Goal: Task Accomplishment & Management: Manage account settings

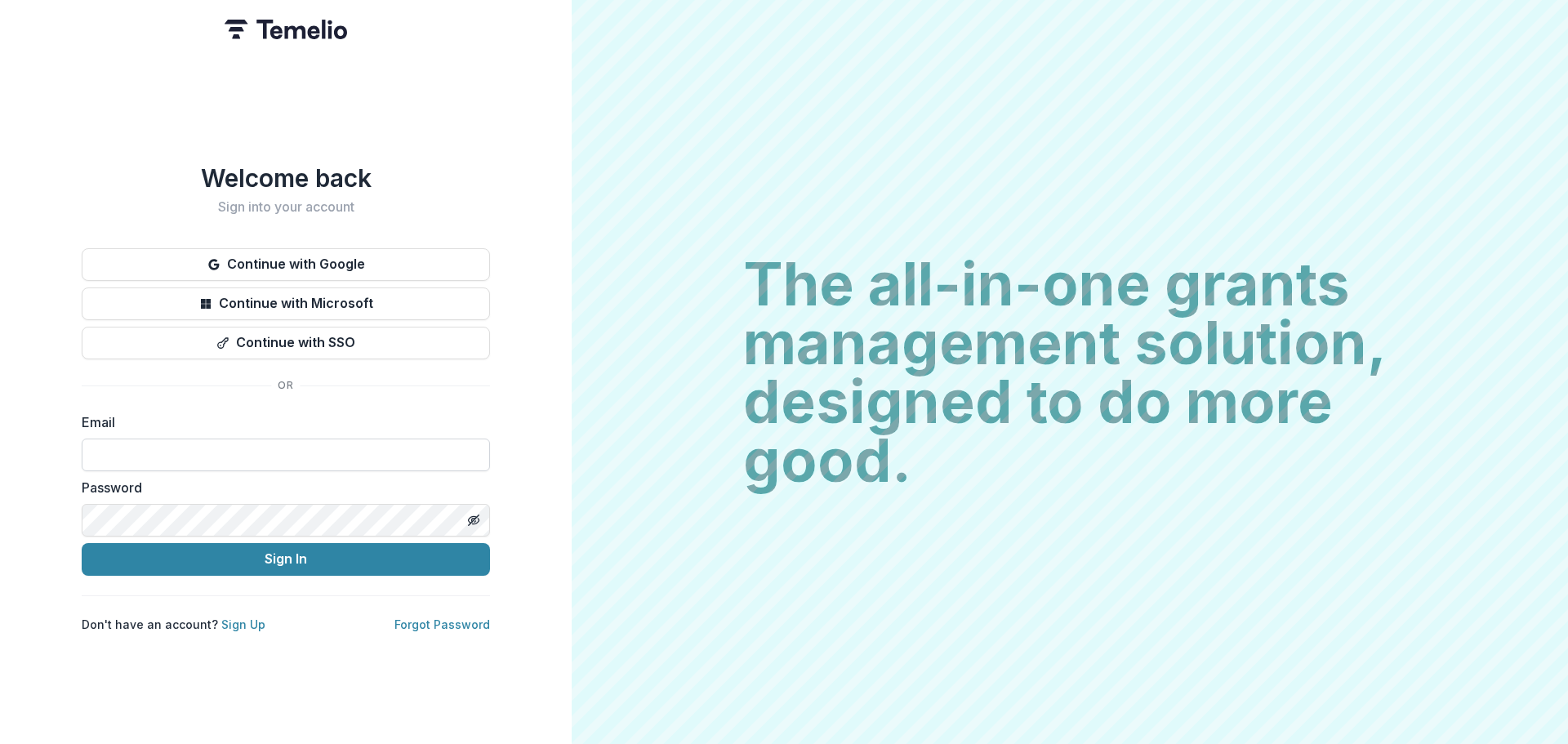
click at [155, 444] on input at bounding box center [285, 454] width 408 height 32
type input "**********"
click at [475, 520] on icon "Toggle password visibility" at bounding box center [474, 520] width 1 height 1
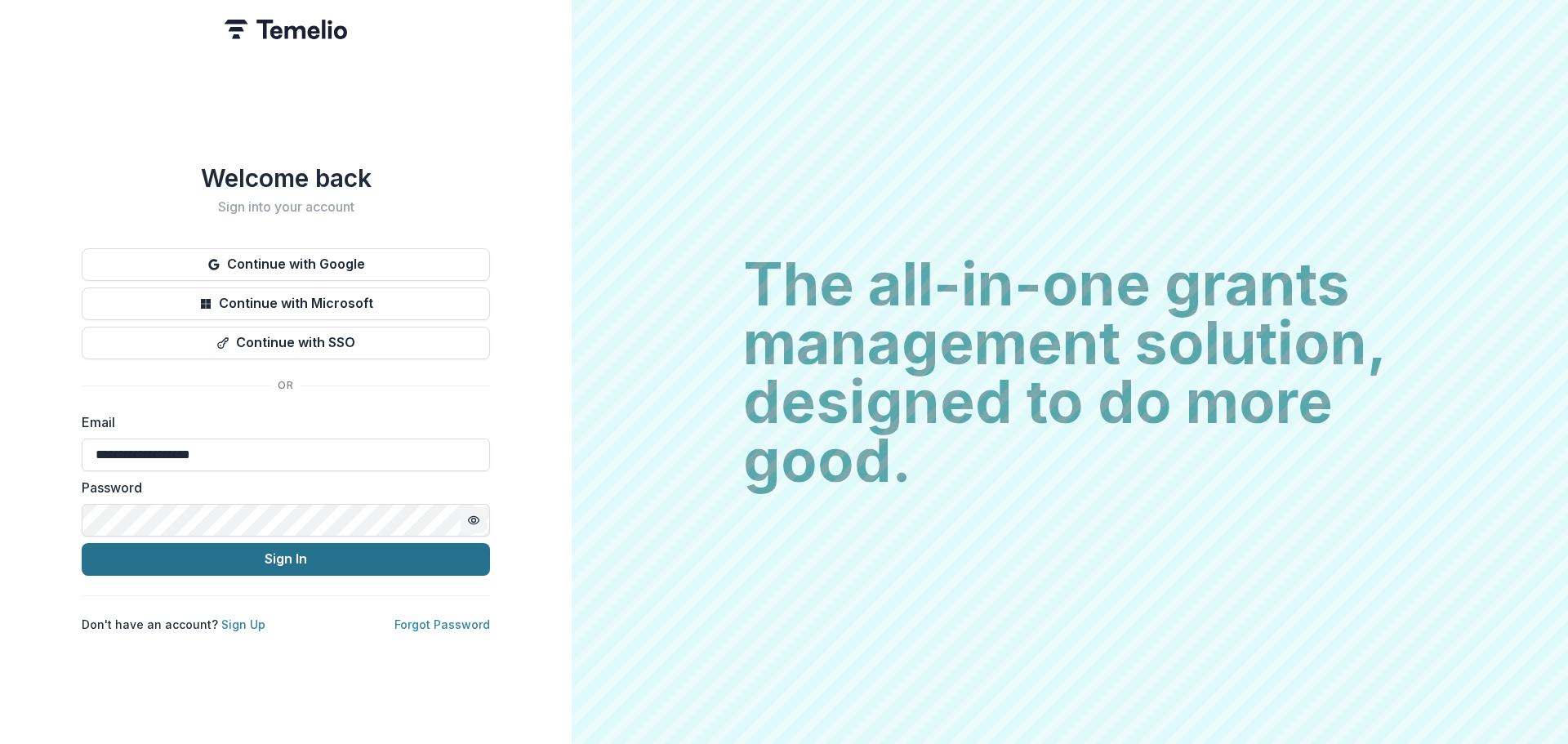
click at [288, 557] on button "Sign In" at bounding box center [285, 559] width 408 height 32
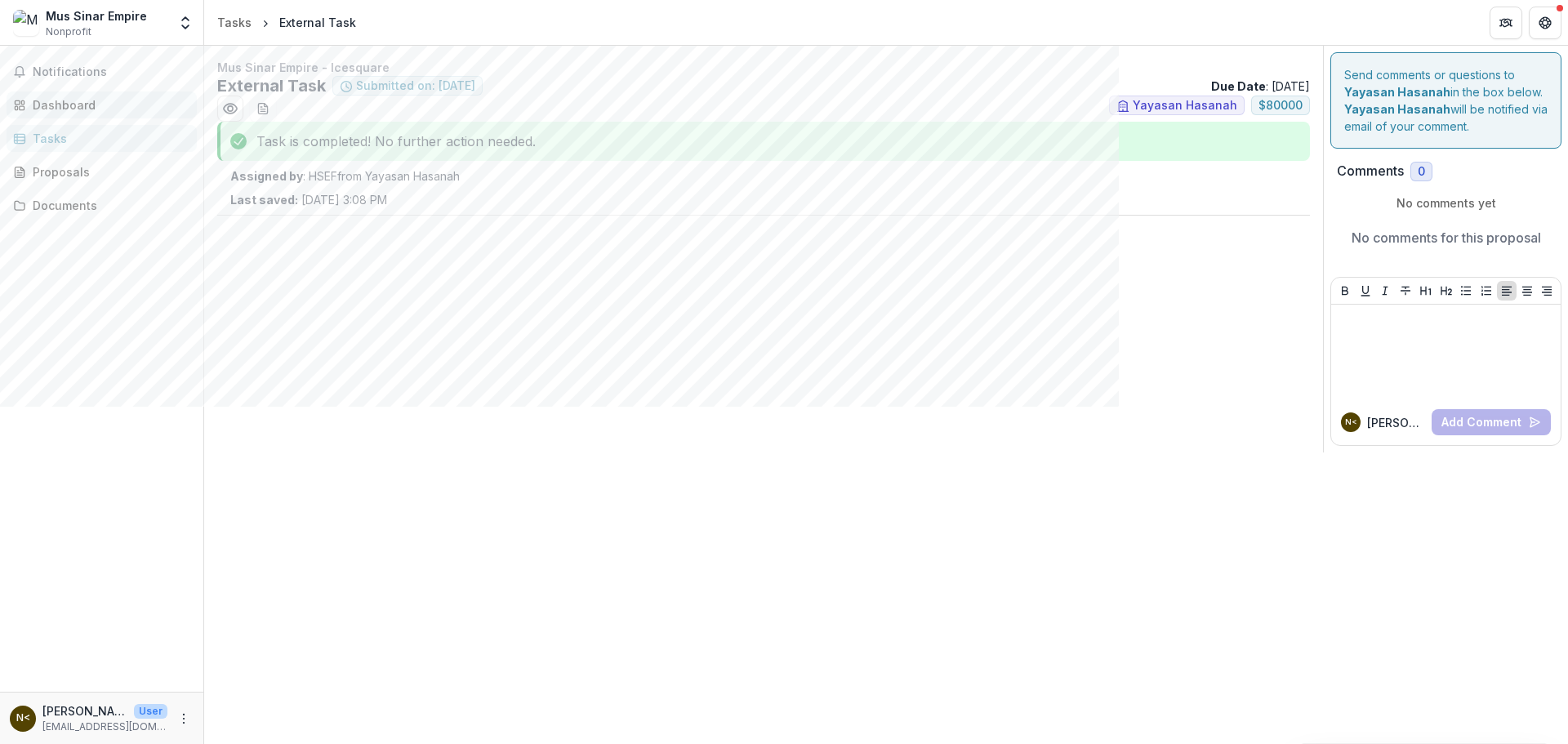
click at [69, 99] on div "Dashboard" at bounding box center [108, 105] width 151 height 17
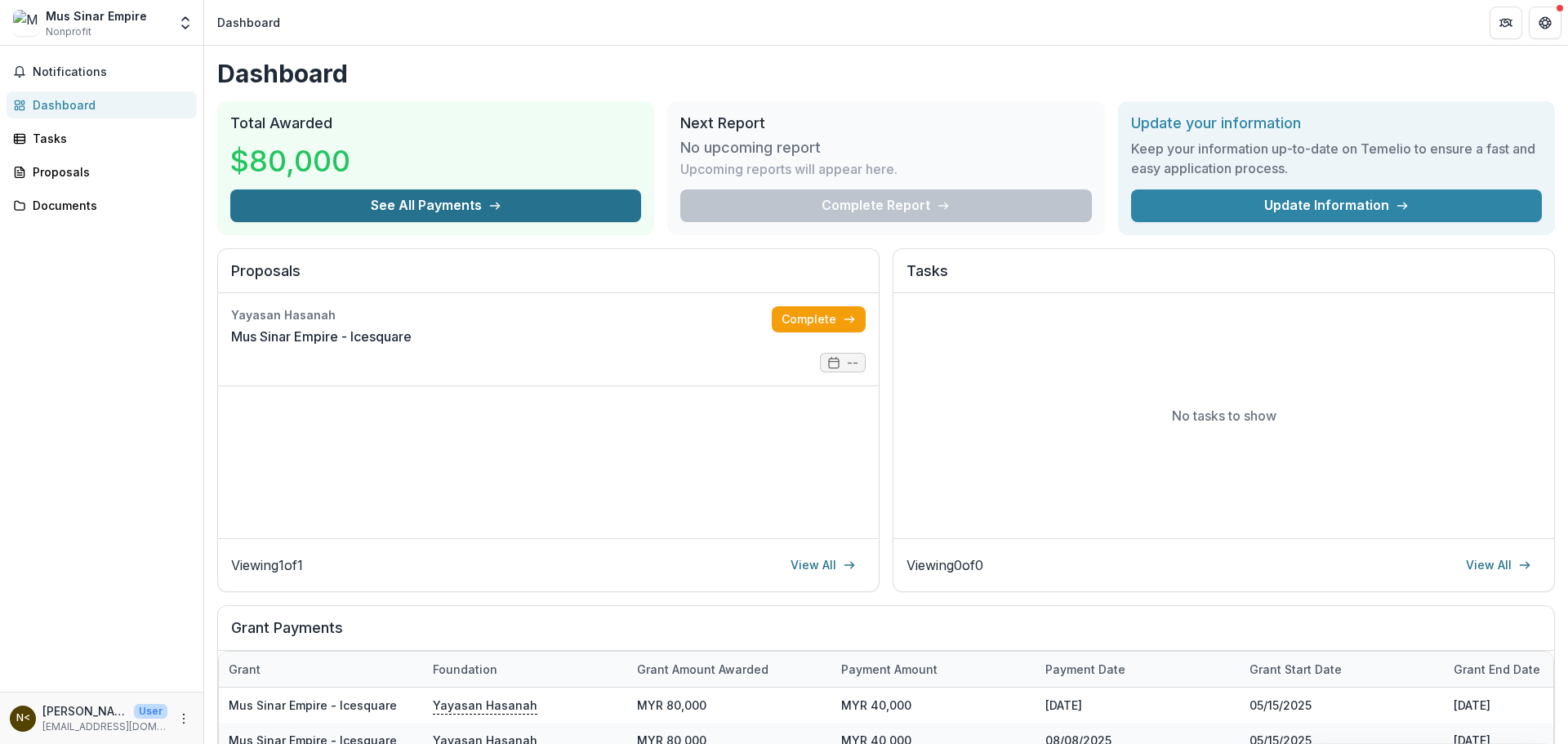
click at [480, 205] on button "See All Payments" at bounding box center [436, 205] width 411 height 32
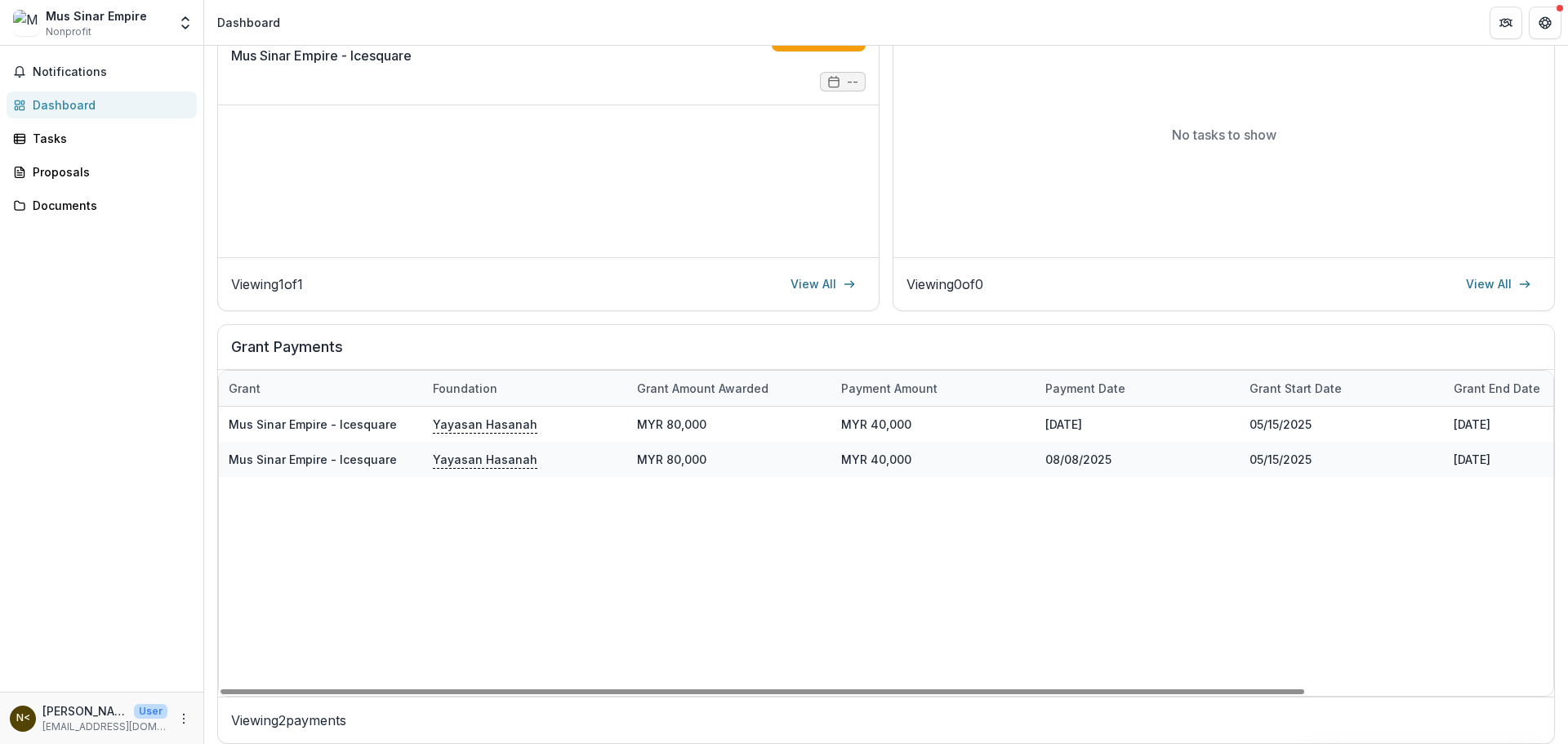
drag, startPoint x: 891, startPoint y: 689, endPoint x: 876, endPoint y: 674, distance: 21.2
click at [879, 690] on div at bounding box center [761, 692] width 1084 height 5
drag, startPoint x: 913, startPoint y: 686, endPoint x: 877, endPoint y: 653, distance: 48.8
click at [884, 690] on div at bounding box center [761, 692] width 1084 height 5
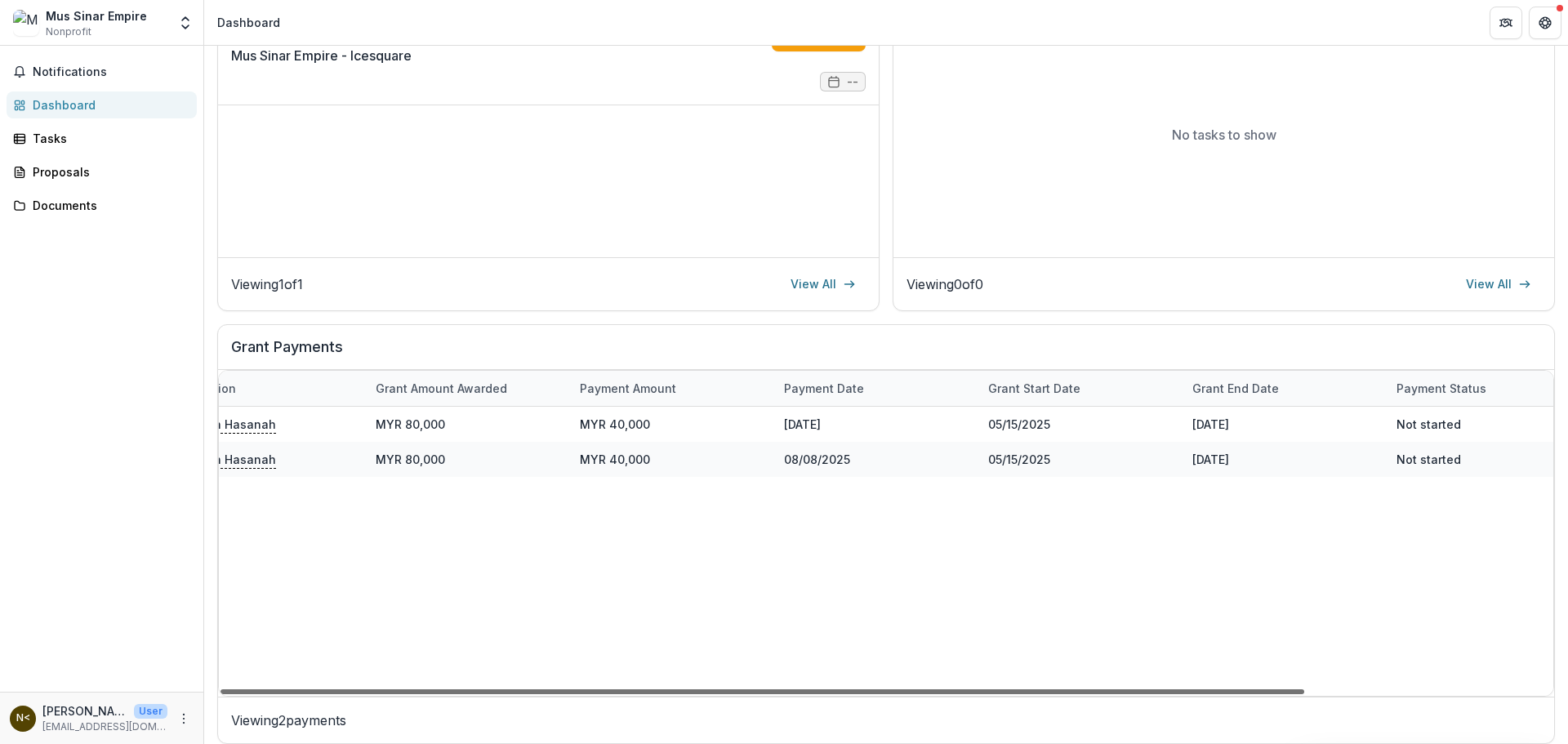
scroll to position [0, 304]
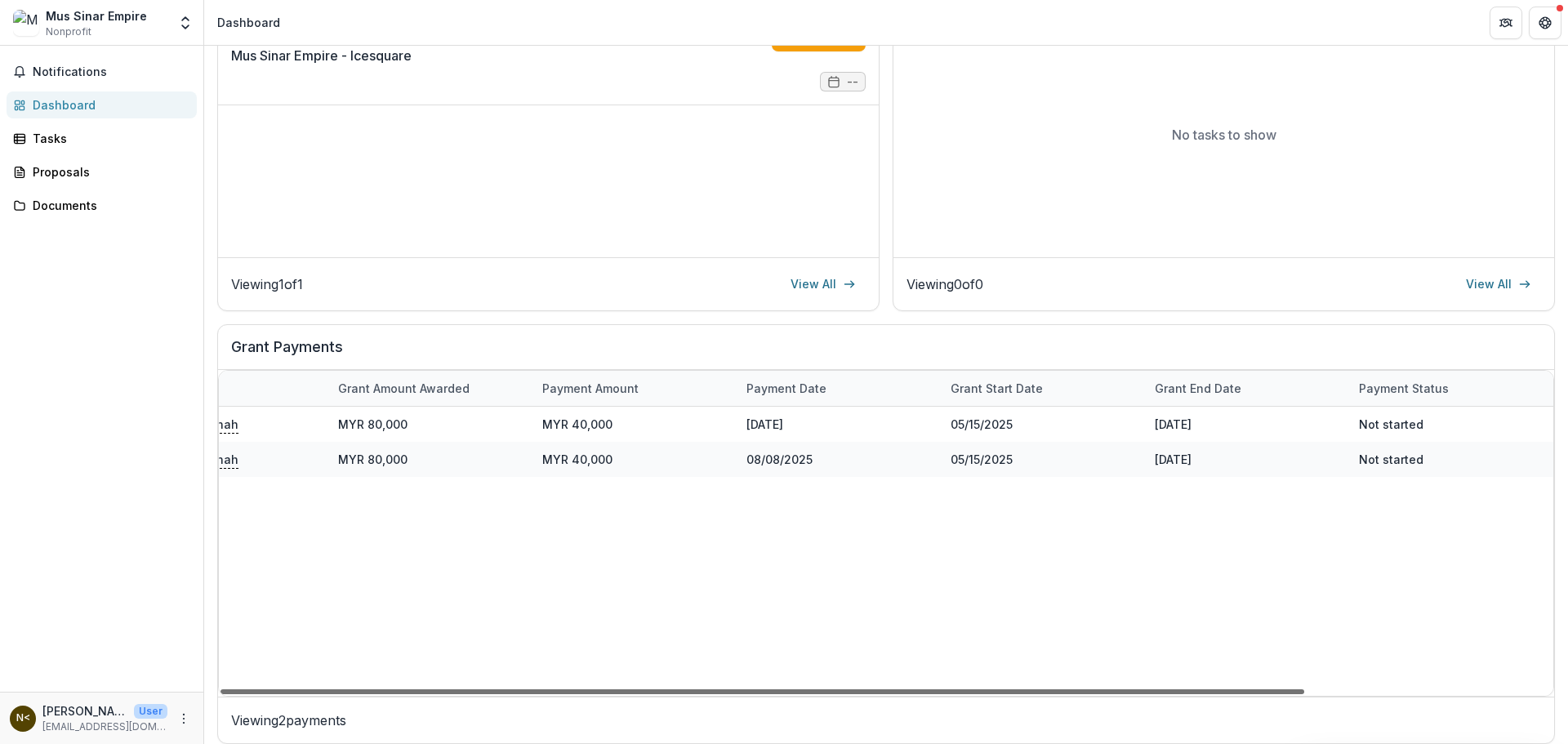
drag, startPoint x: 985, startPoint y: 693, endPoint x: 1355, endPoint y: 667, distance: 370.9
click at [1304, 690] on div at bounding box center [761, 692] width 1084 height 5
drag, startPoint x: 1337, startPoint y: 692, endPoint x: 1388, endPoint y: 682, distance: 52.0
click at [1304, 690] on div at bounding box center [761, 692] width 1084 height 5
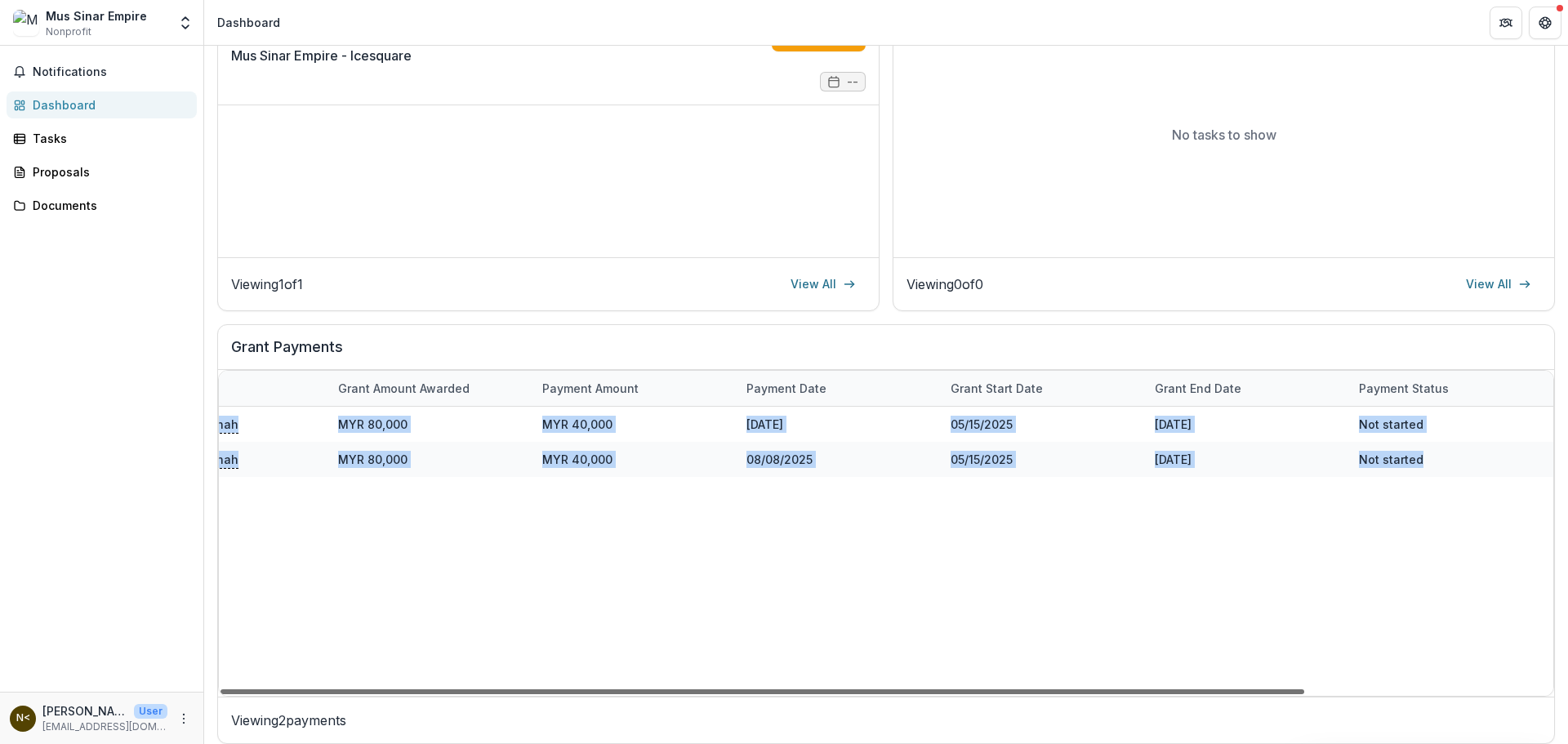
drag, startPoint x: 1188, startPoint y: 696, endPoint x: 1202, endPoint y: 688, distance: 16.1
click at [1202, 688] on div "Grant Foundation Grant amount awarded Payment Amount Payment date Grant start d…" at bounding box center [886, 533] width 1336 height 327
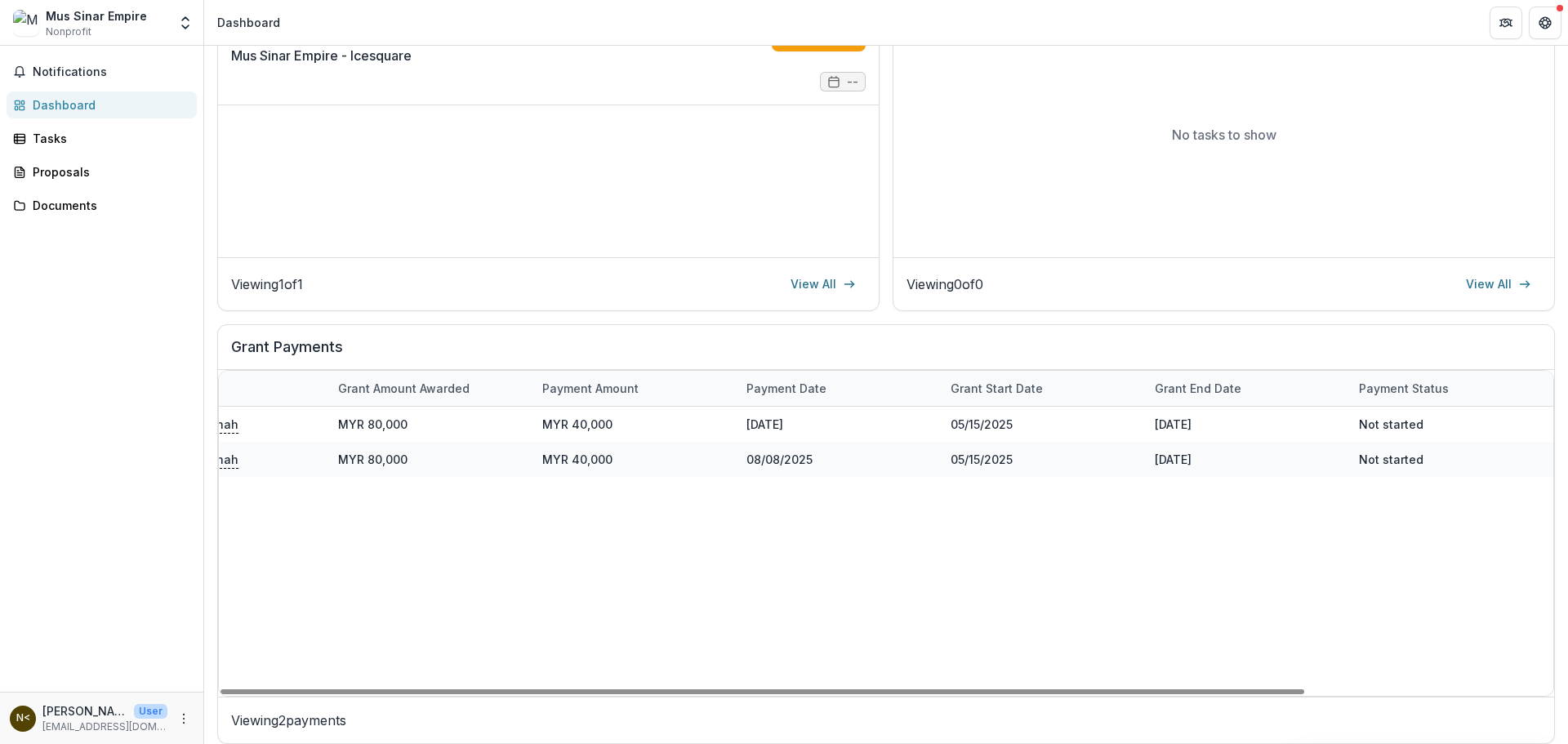
drag, startPoint x: 1209, startPoint y: 646, endPoint x: 1238, endPoint y: 646, distance: 29.0
click at [1210, 646] on div "Mus Sinar Empire - Icesquare Yayasan Hasanah MYR 80,000 MYR 40,000 [DATE] [DATE…" at bounding box center [737, 552] width 1633 height 289
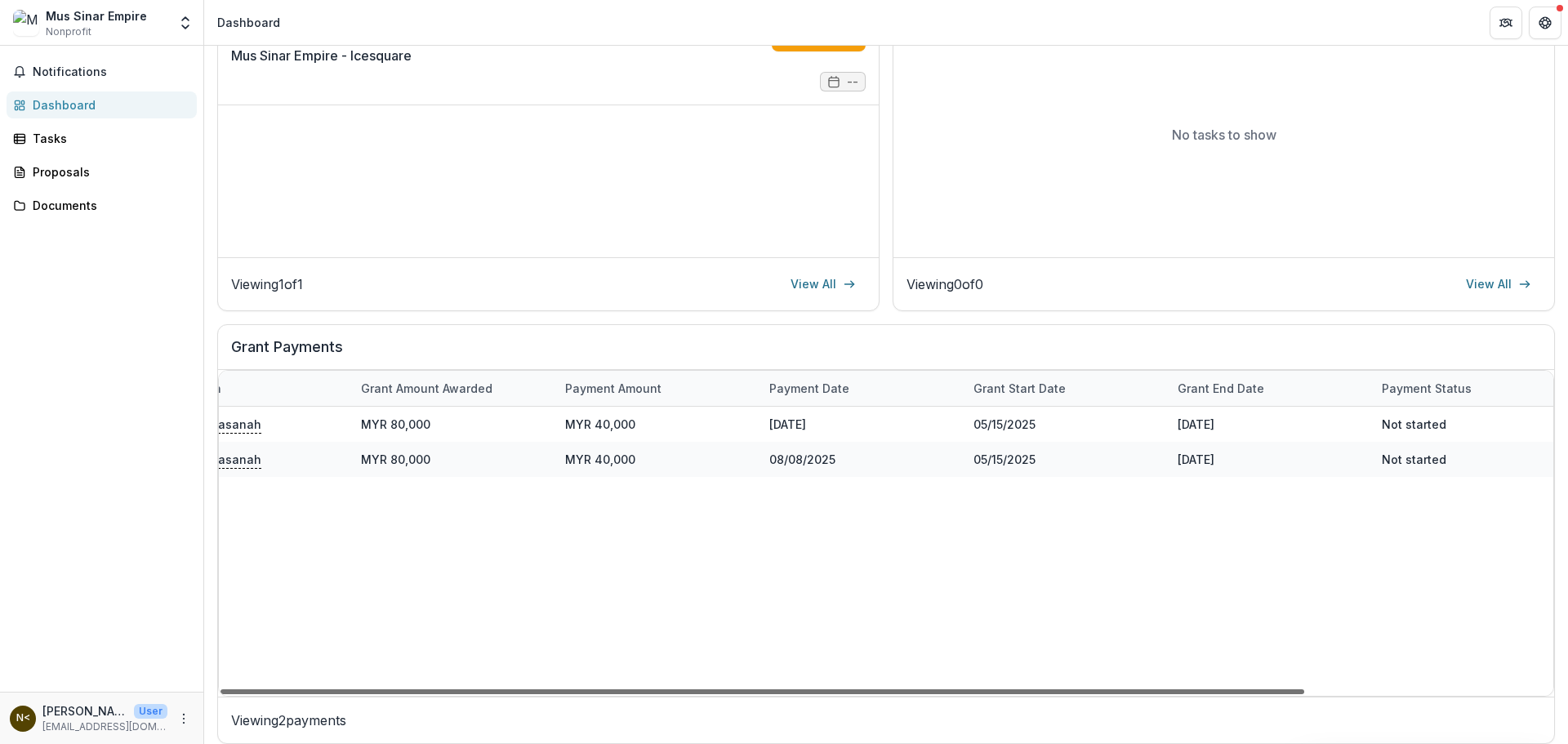
scroll to position [0, 0]
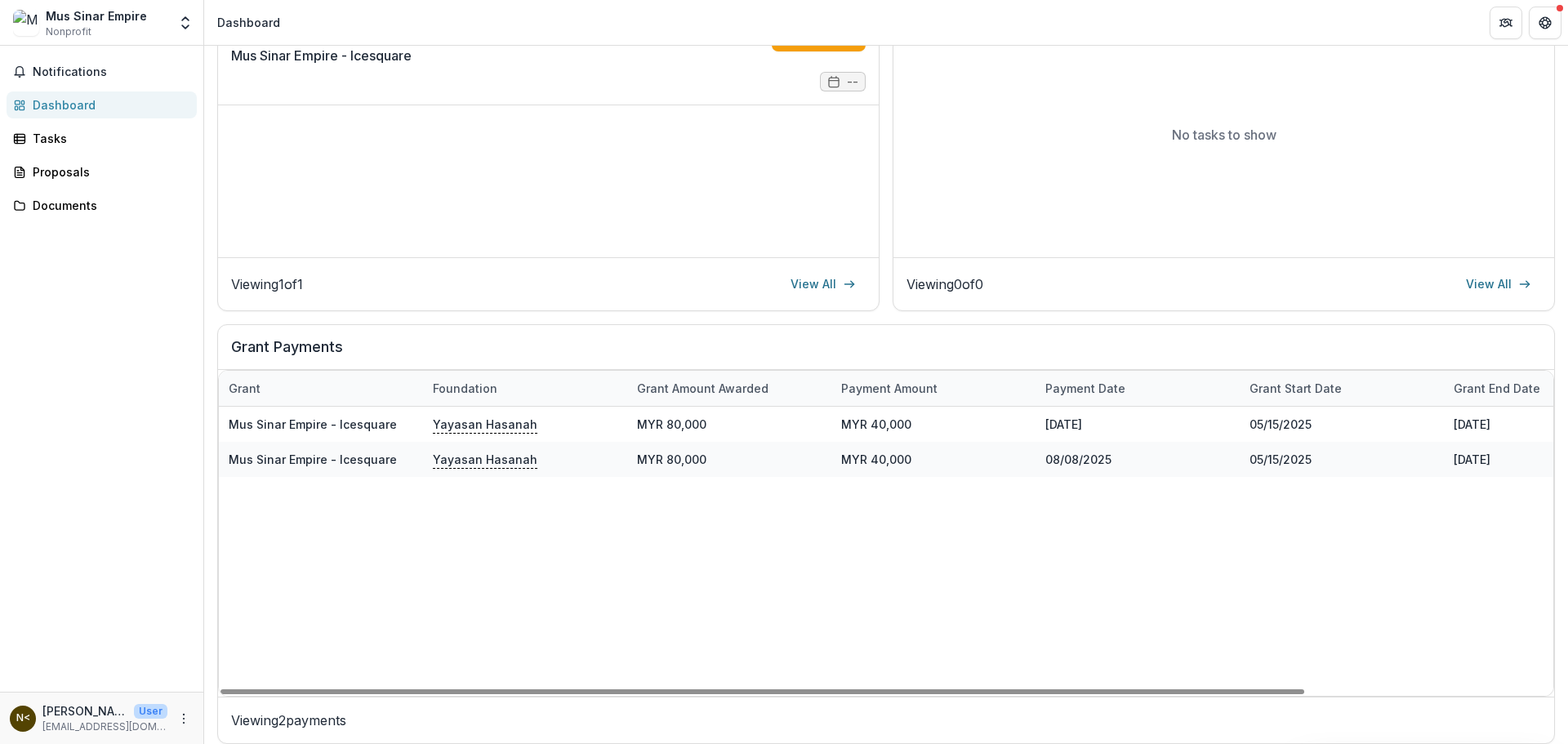
drag, startPoint x: 1100, startPoint y: 684, endPoint x: 371, endPoint y: 647, distance: 729.9
click at [572, 690] on div at bounding box center [761, 692] width 1084 height 5
drag, startPoint x: 1135, startPoint y: 682, endPoint x: 1231, endPoint y: 668, distance: 97.0
click at [1234, 667] on div "Mus Sinar Empire - Icesquare Yayasan Hasanah MYR 80,000 MYR 40,000 [DATE] [DATE…" at bounding box center [1036, 552] width 1633 height 289
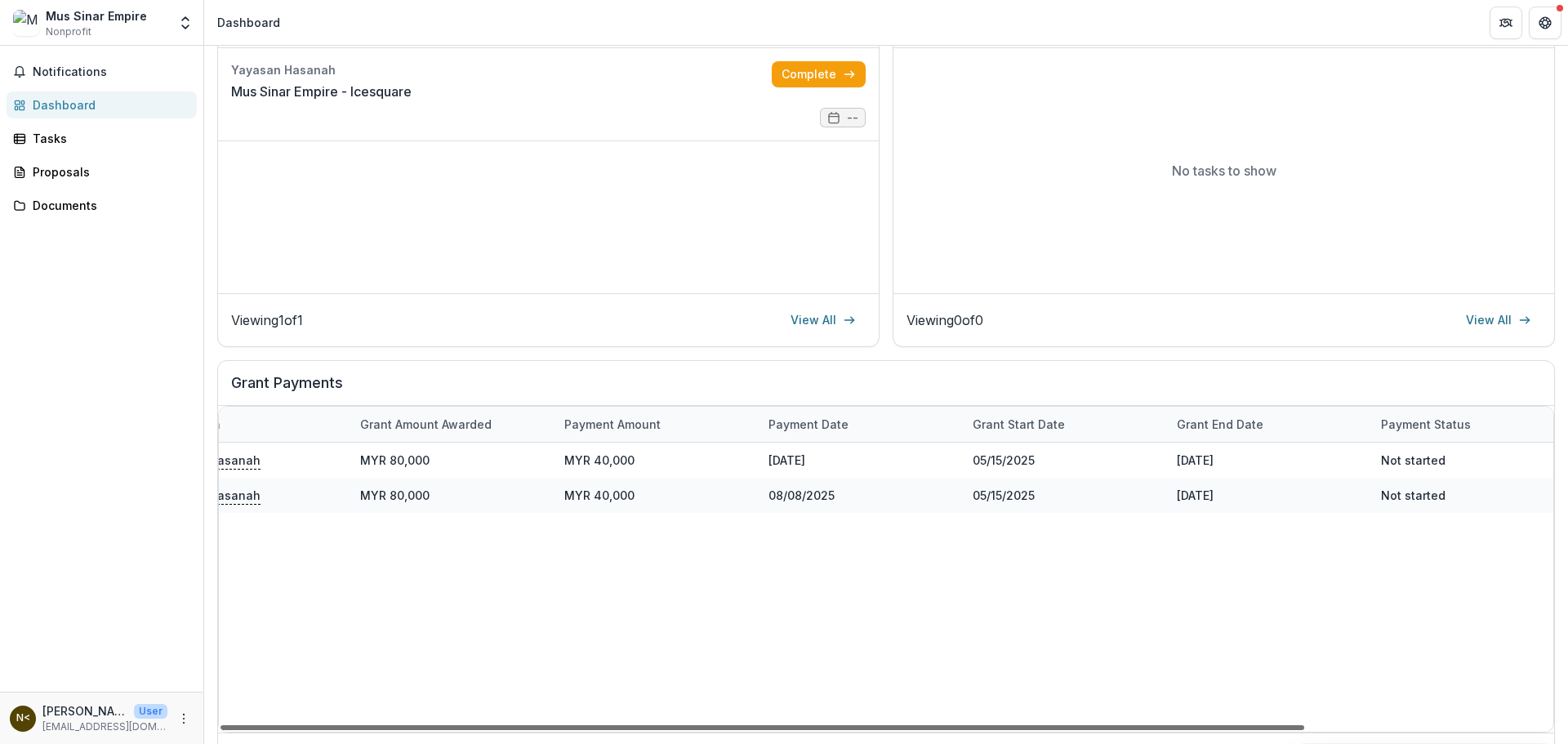
scroll to position [0, 304]
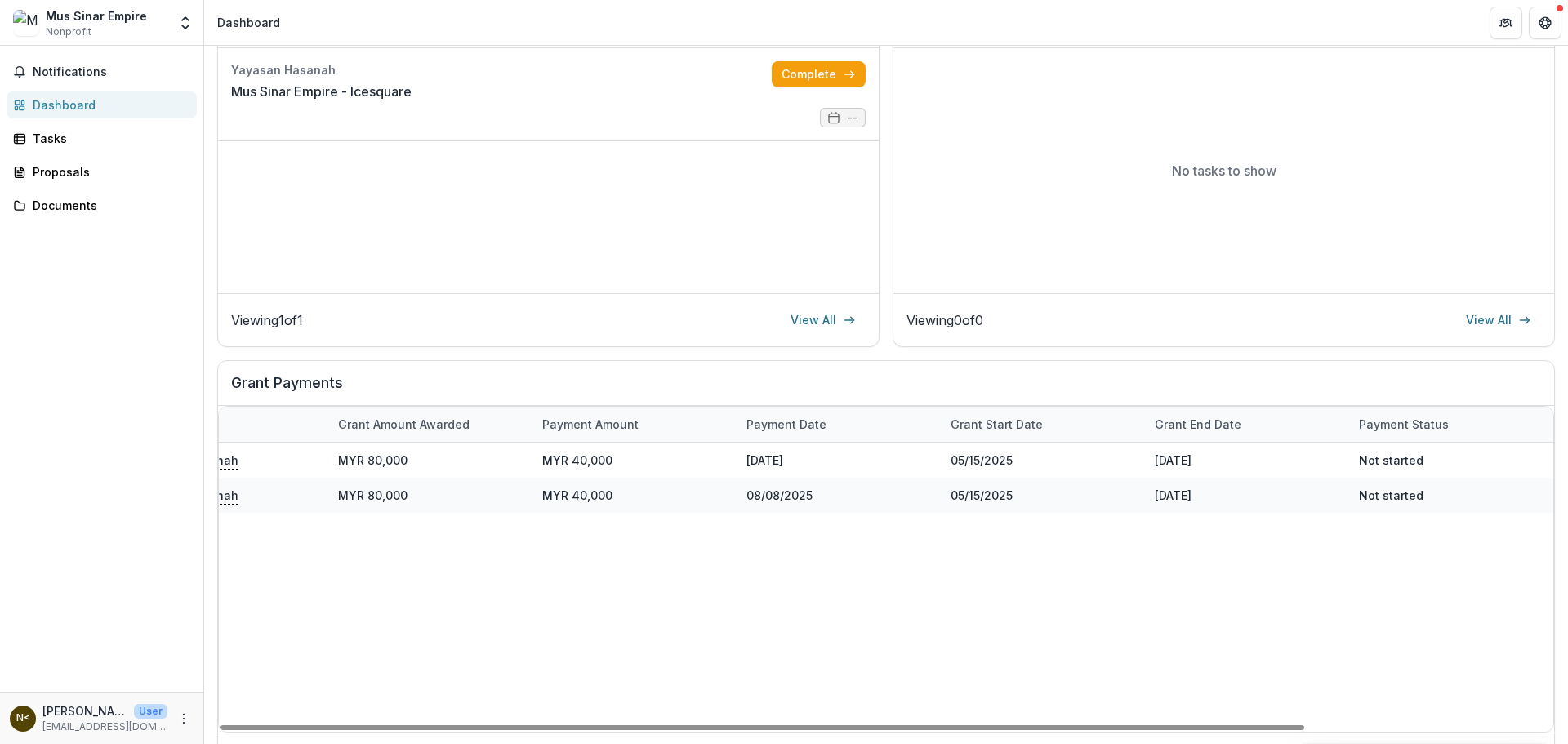
drag, startPoint x: 904, startPoint y: 724, endPoint x: 1241, endPoint y: 692, distance: 338.5
click at [1241, 726] on div at bounding box center [761, 727] width 1084 height 5
drag, startPoint x: 1235, startPoint y: 730, endPoint x: 1256, endPoint y: 675, distance: 58.9
click at [1255, 726] on div at bounding box center [761, 727] width 1084 height 5
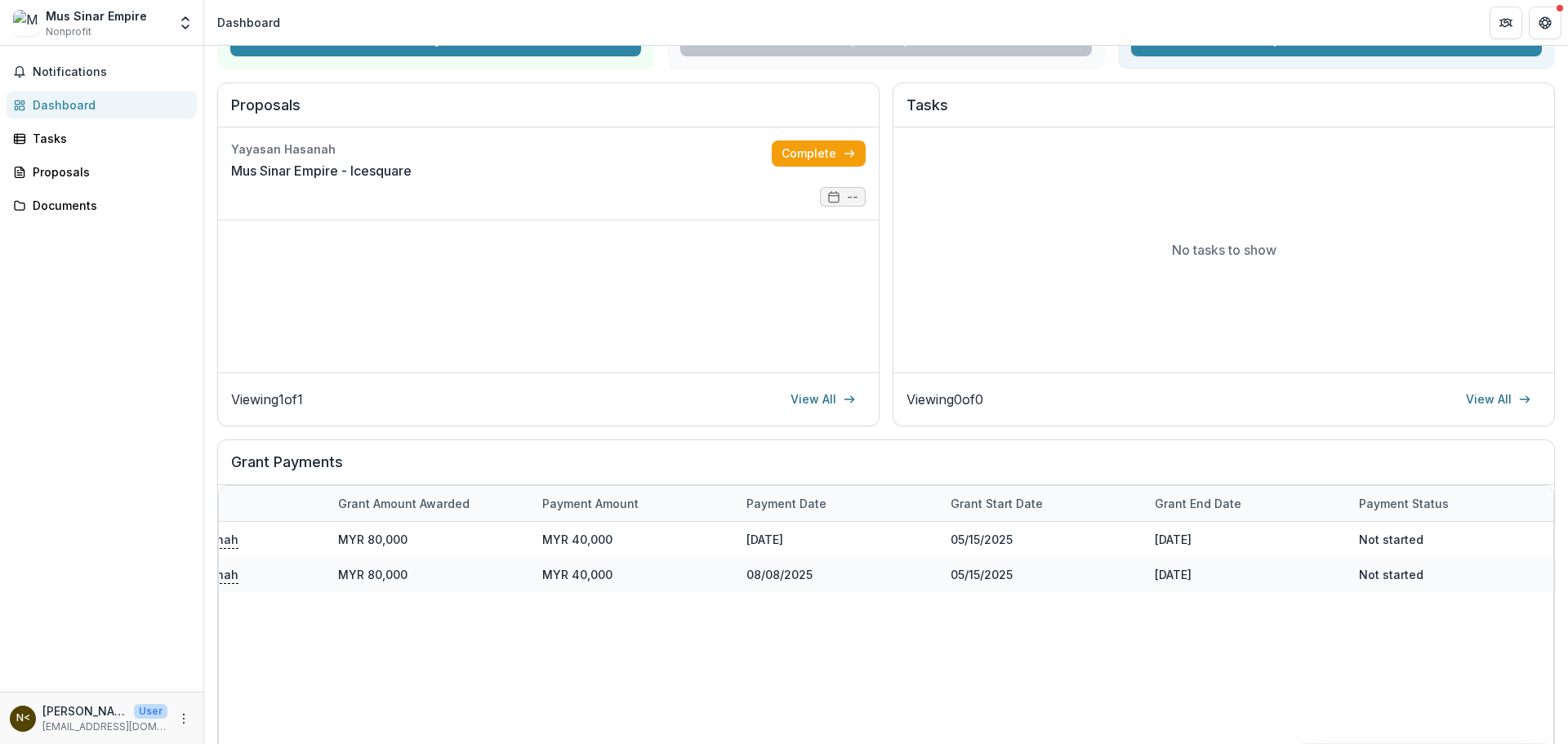
scroll to position [0, 0]
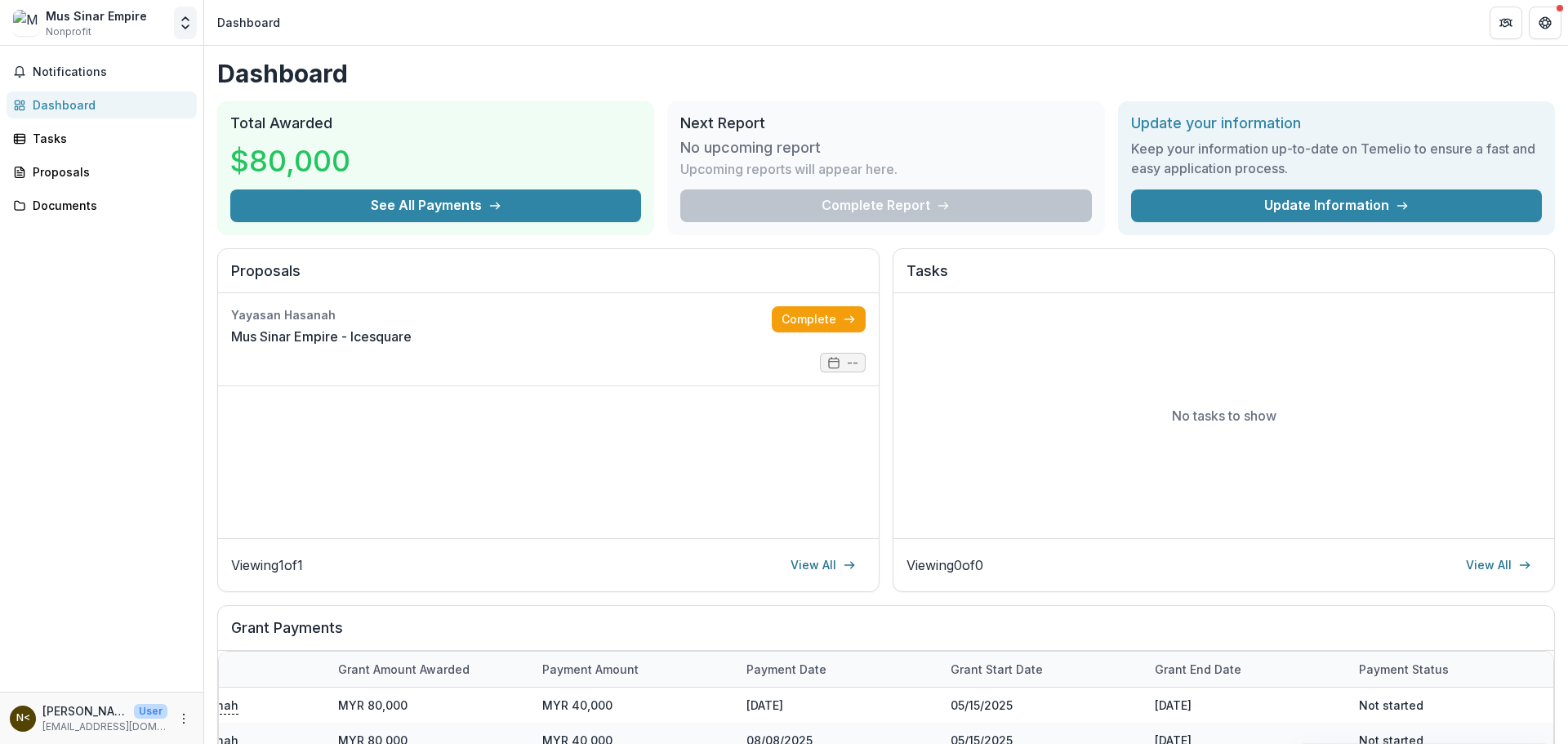
click at [182, 29] on icon "Open entity switcher" at bounding box center [185, 23] width 17 height 17
click at [68, 365] on div "Notifications Dashboard Tasks Proposals Documents" at bounding box center [101, 369] width 203 height 646
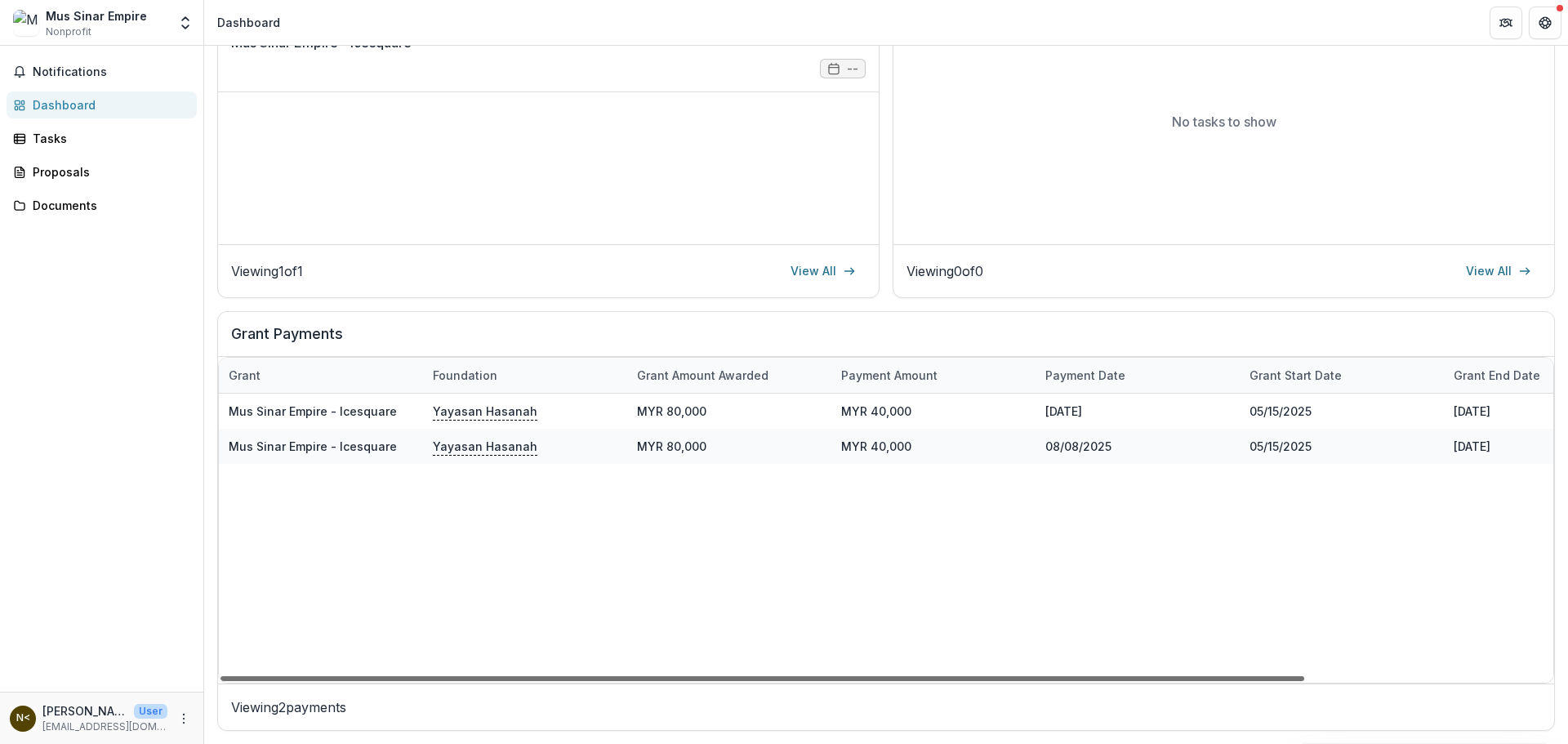
drag, startPoint x: 677, startPoint y: 681, endPoint x: 242, endPoint y: 676, distance: 435.0
click at [242, 676] on div at bounding box center [761, 678] width 1084 height 5
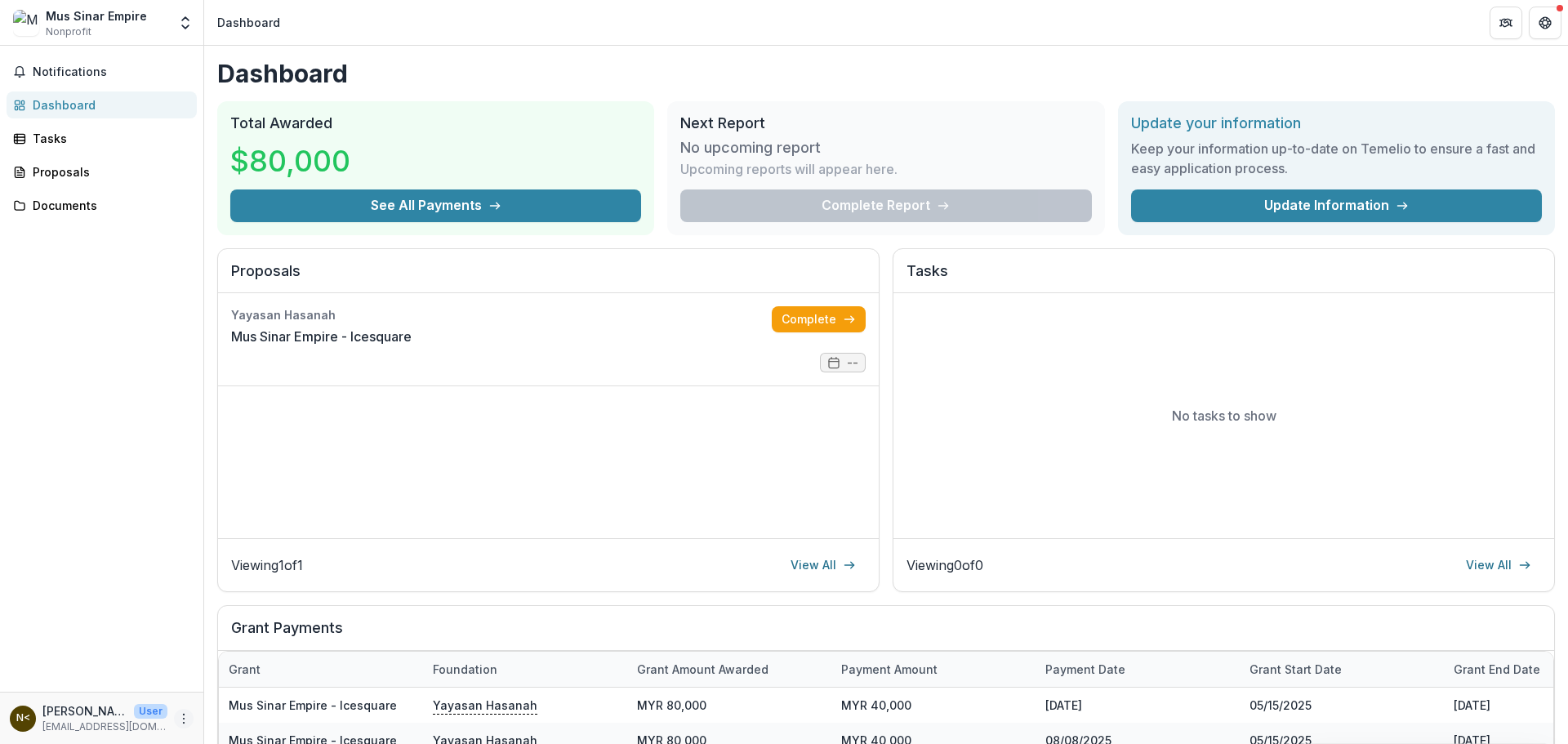
click at [184, 718] on circle "More" at bounding box center [184, 718] width 1 height 1
click at [227, 708] on button "Logout" at bounding box center [292, 710] width 175 height 27
